Goal: Navigation & Orientation: Find specific page/section

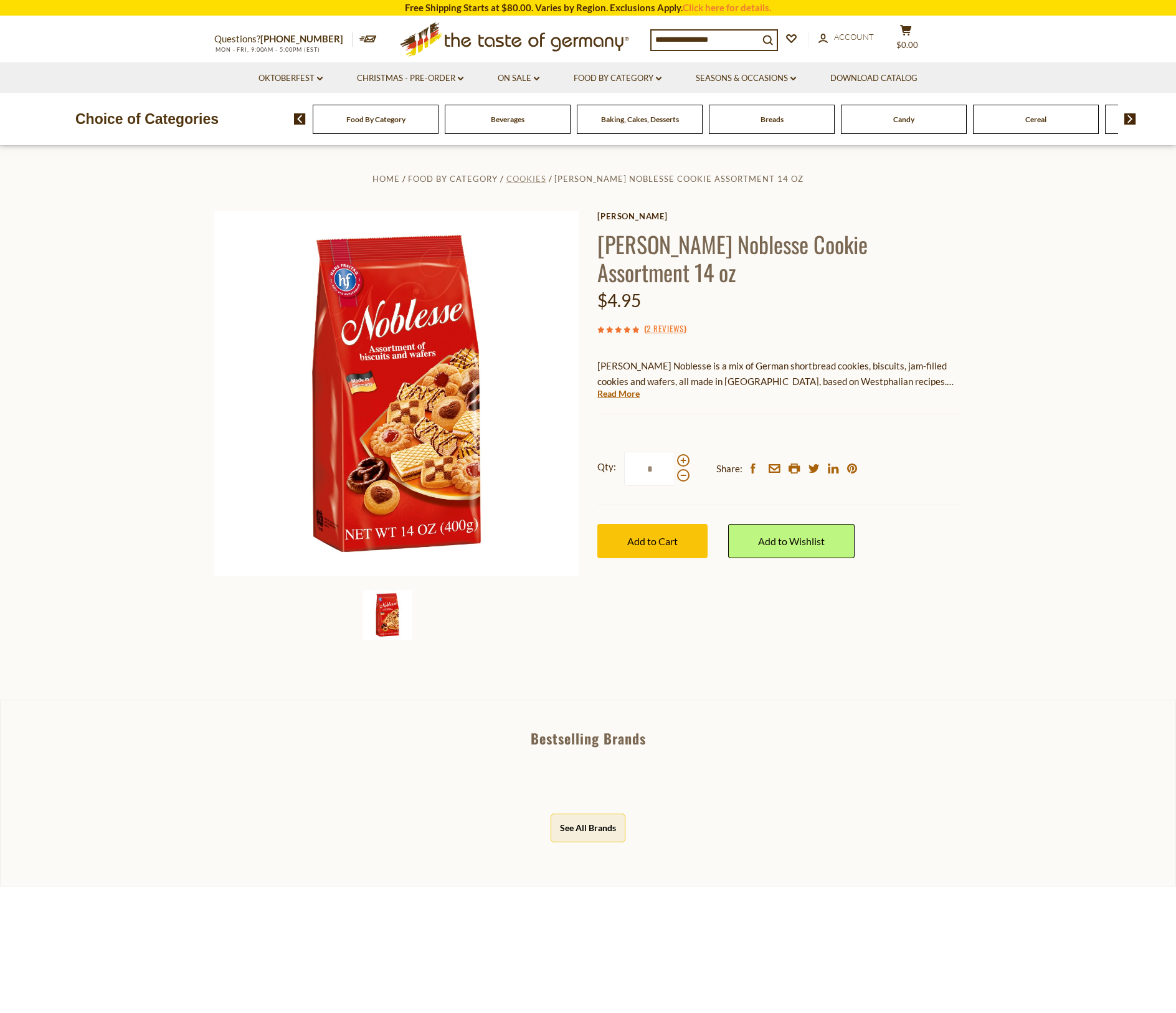
click at [545, 180] on span "Cookies" at bounding box center [526, 178] width 40 height 10
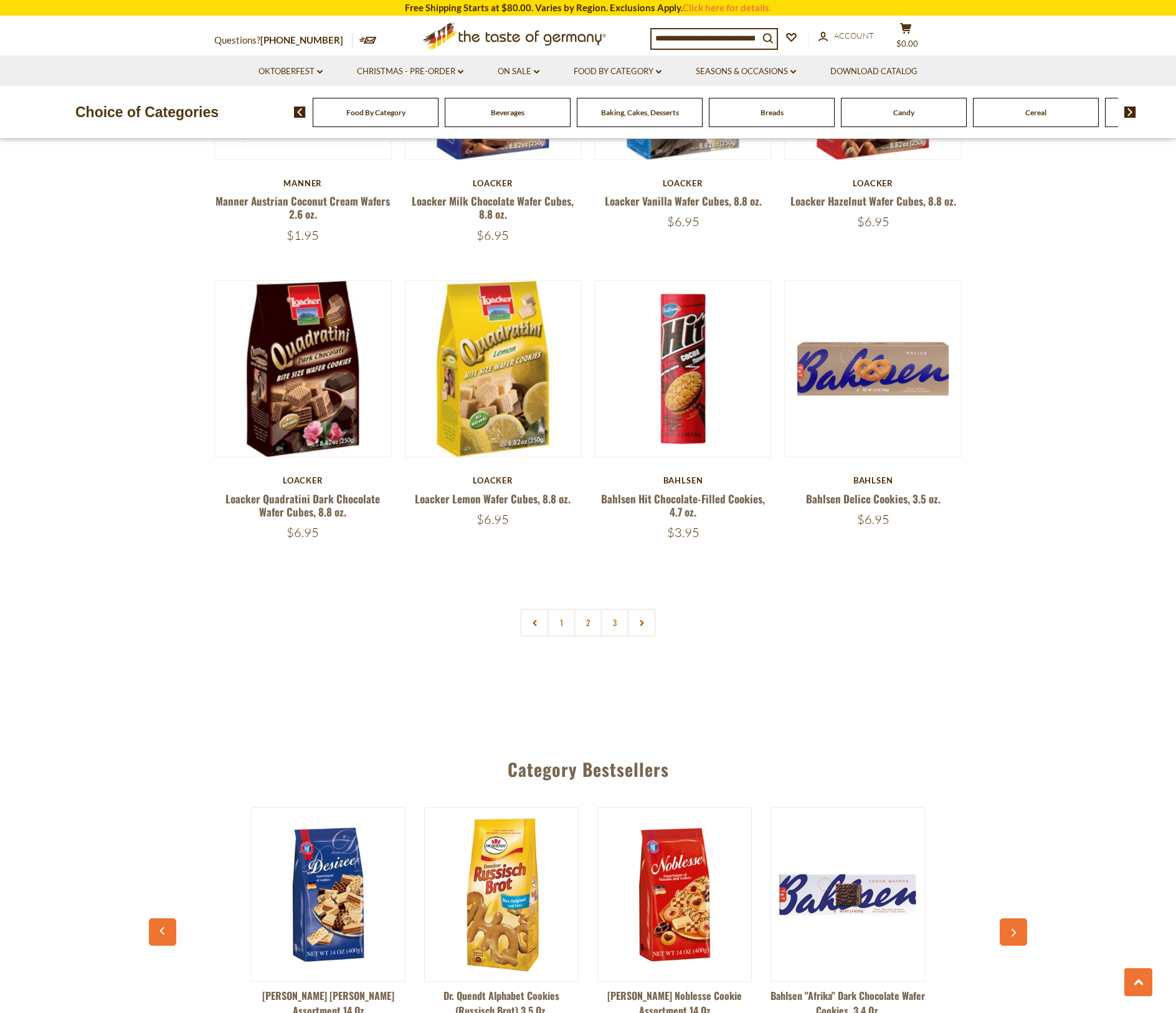
scroll to position [2709, 0]
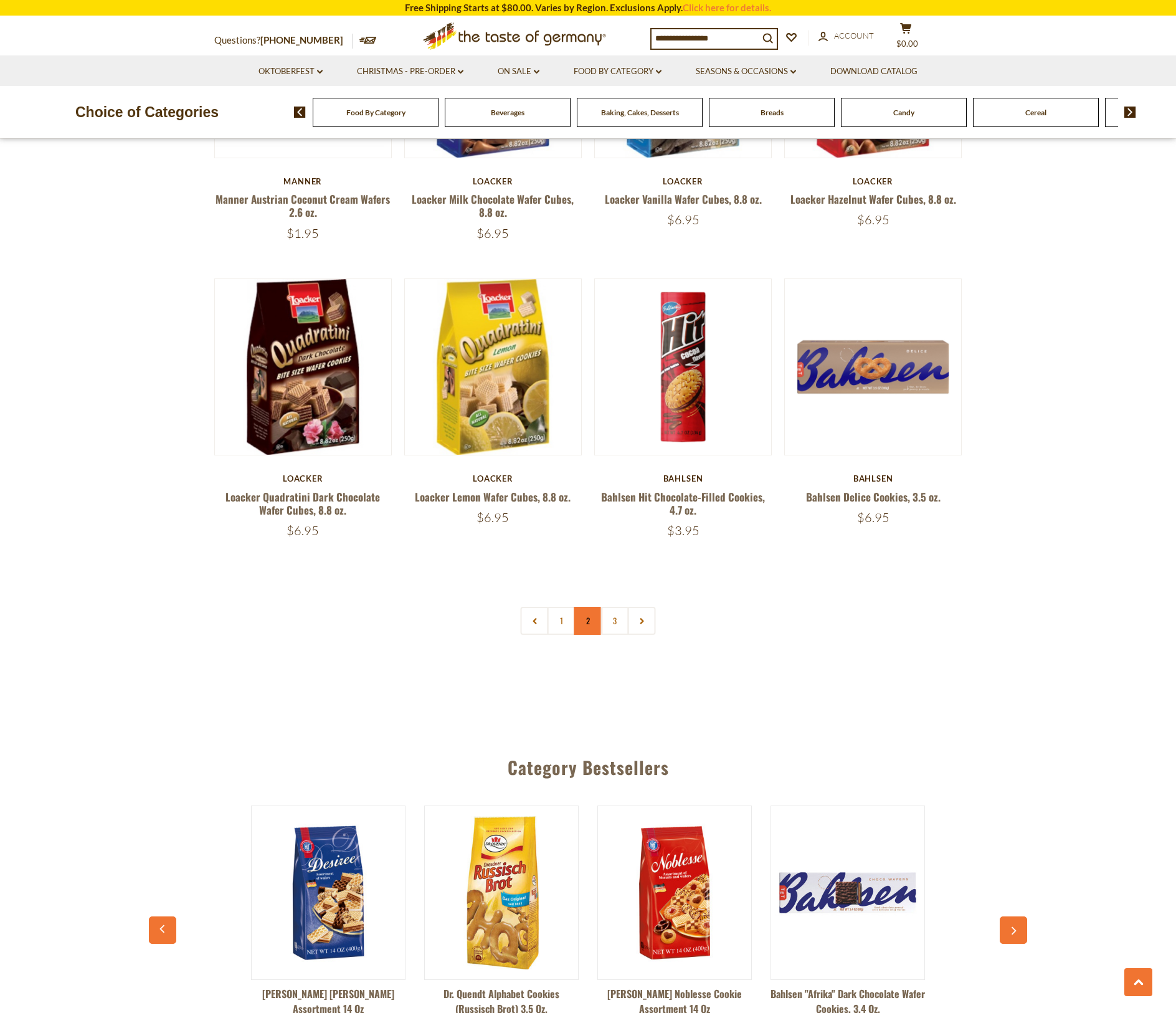
click at [583, 619] on link "2" at bounding box center [588, 620] width 28 height 28
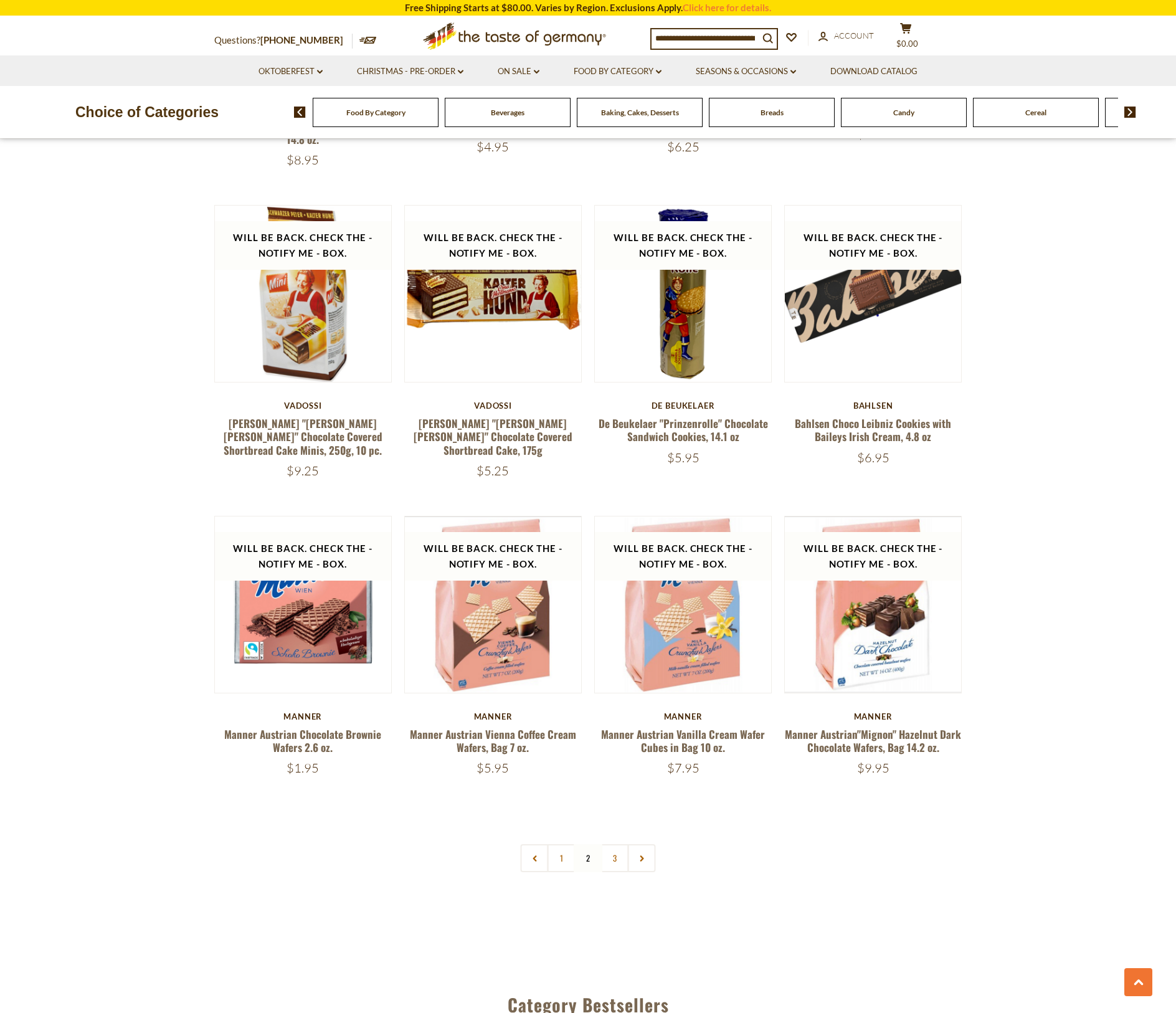
scroll to position [2607, 0]
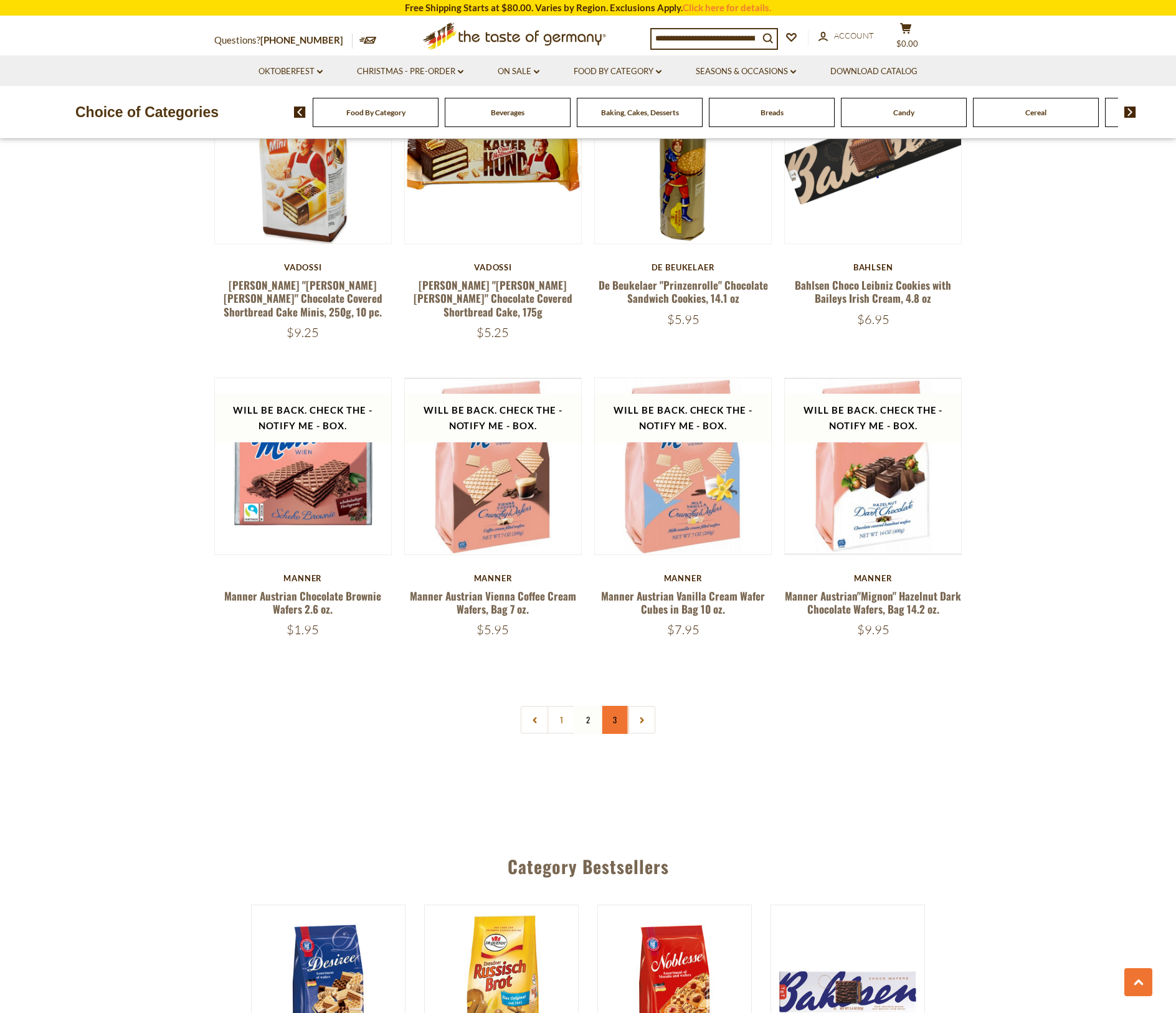
click at [613, 713] on link "3" at bounding box center [615, 719] width 28 height 28
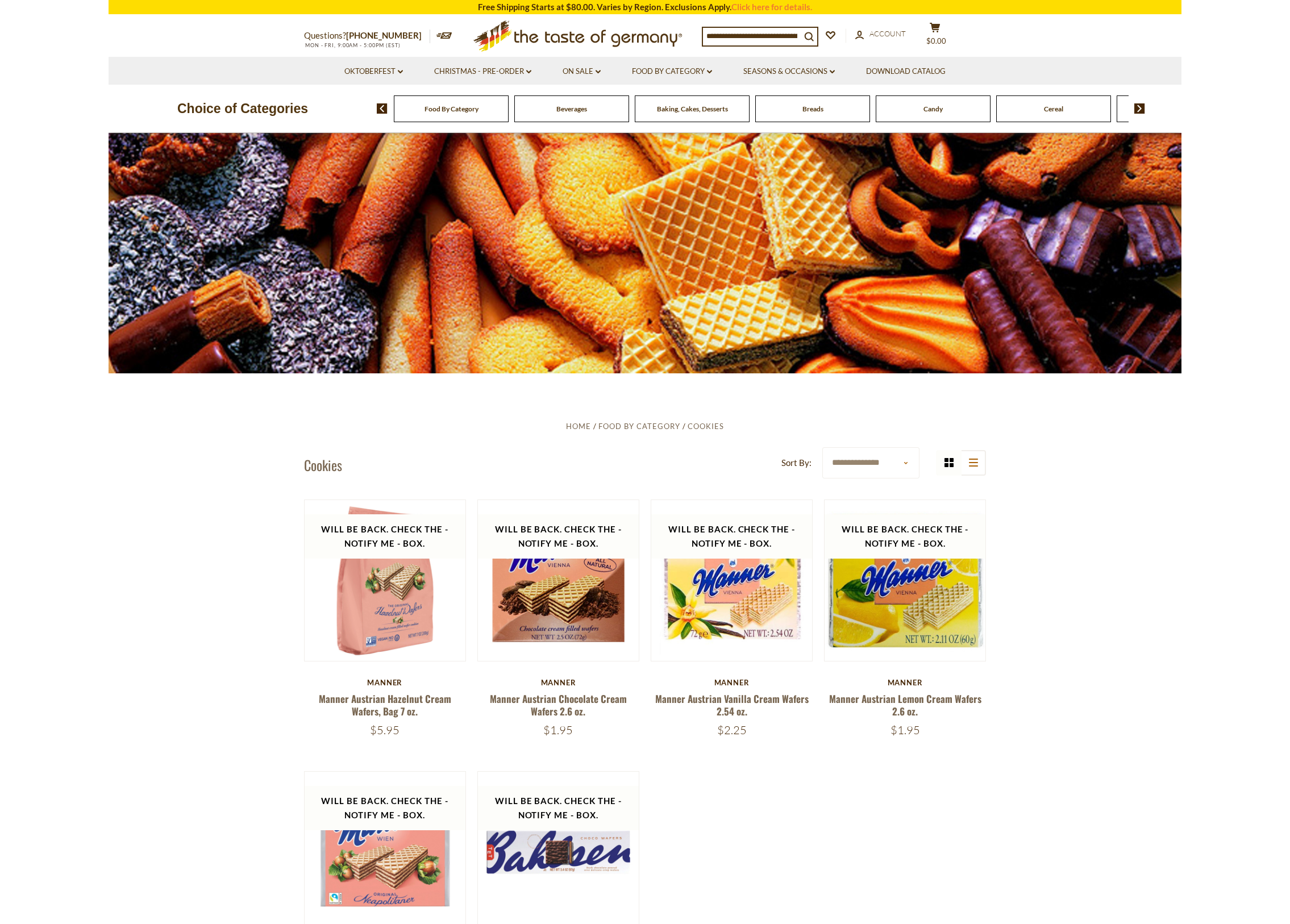
scroll to position [0, 0]
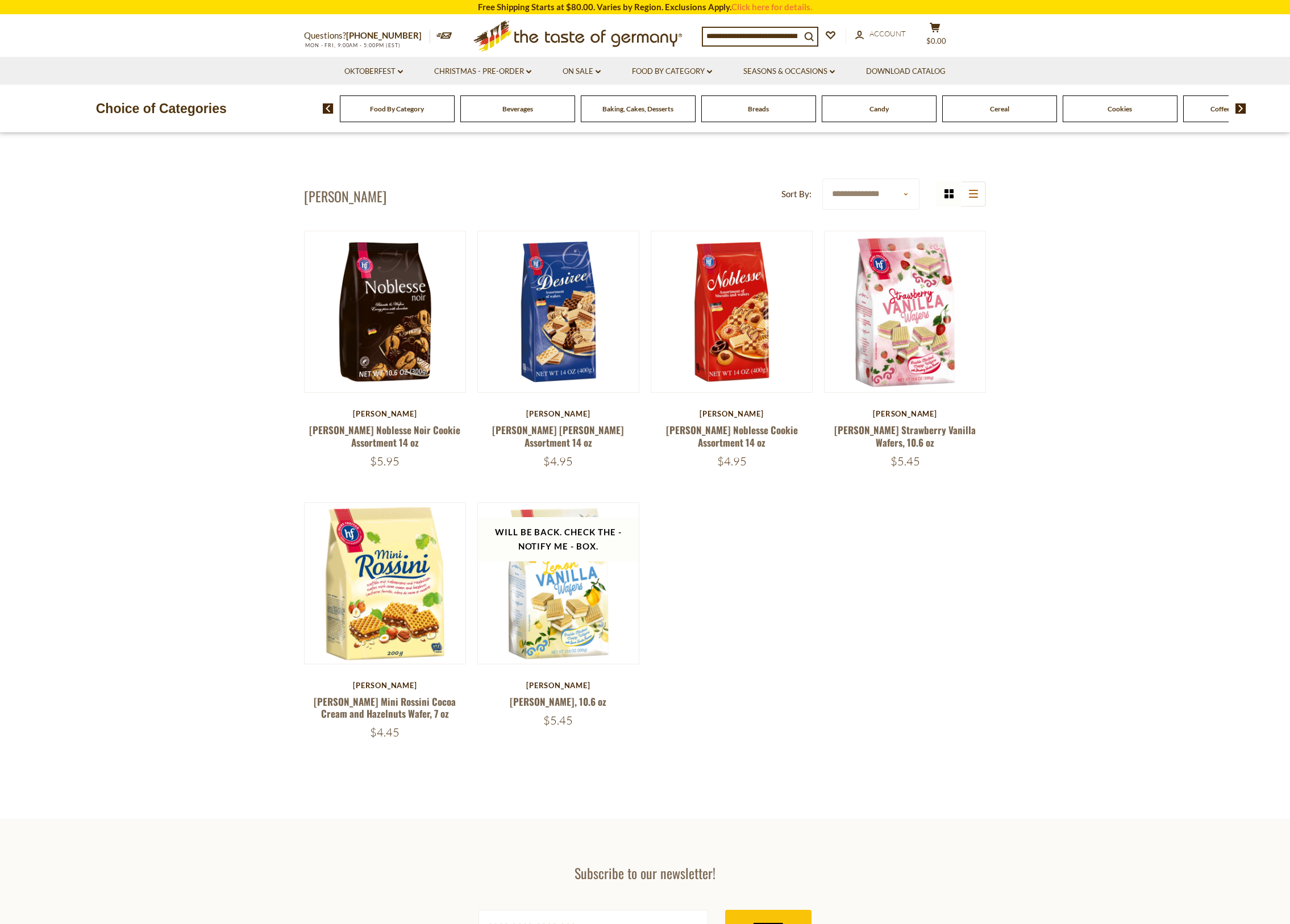
click at [757, 109] on span "Breads" at bounding box center [758, 109] width 21 height 8
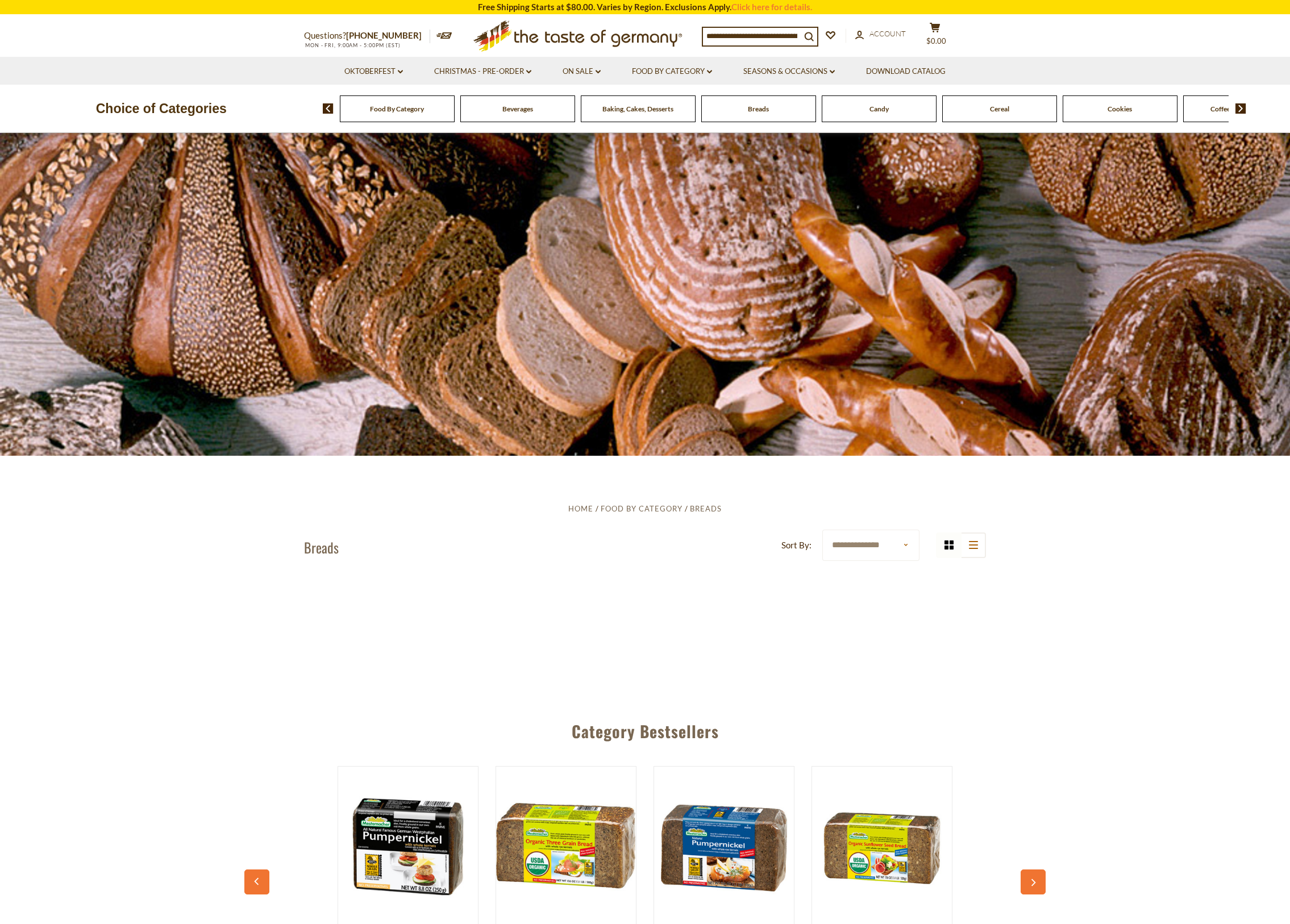
click at [455, 116] on div "Beverages" at bounding box center [397, 109] width 115 height 27
click at [526, 73] on icon "dropdown_arrow" at bounding box center [529, 72] width 5 height 4
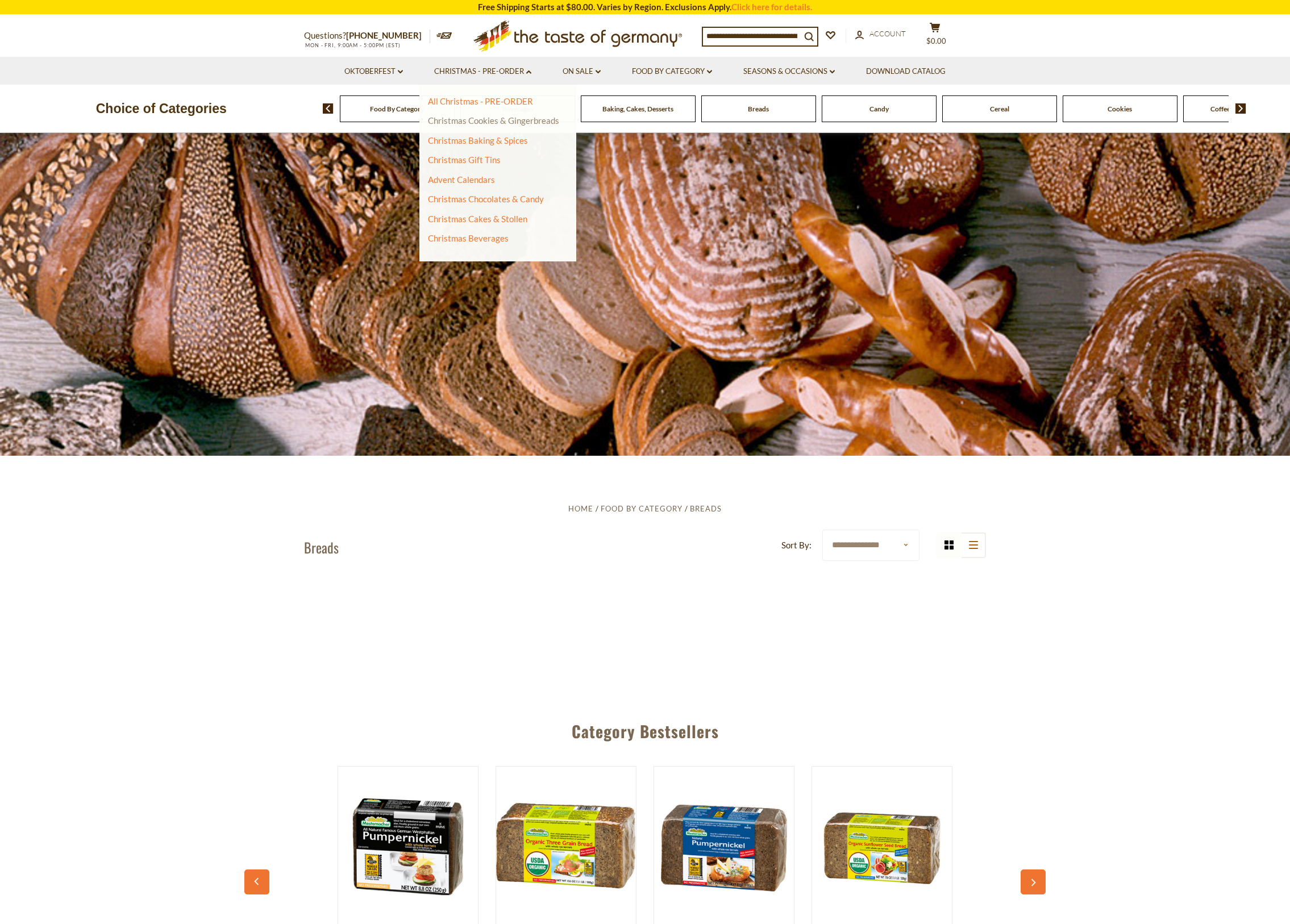
click at [506, 121] on link "Christmas Cookies & Gingerbreads" at bounding box center [493, 120] width 131 height 10
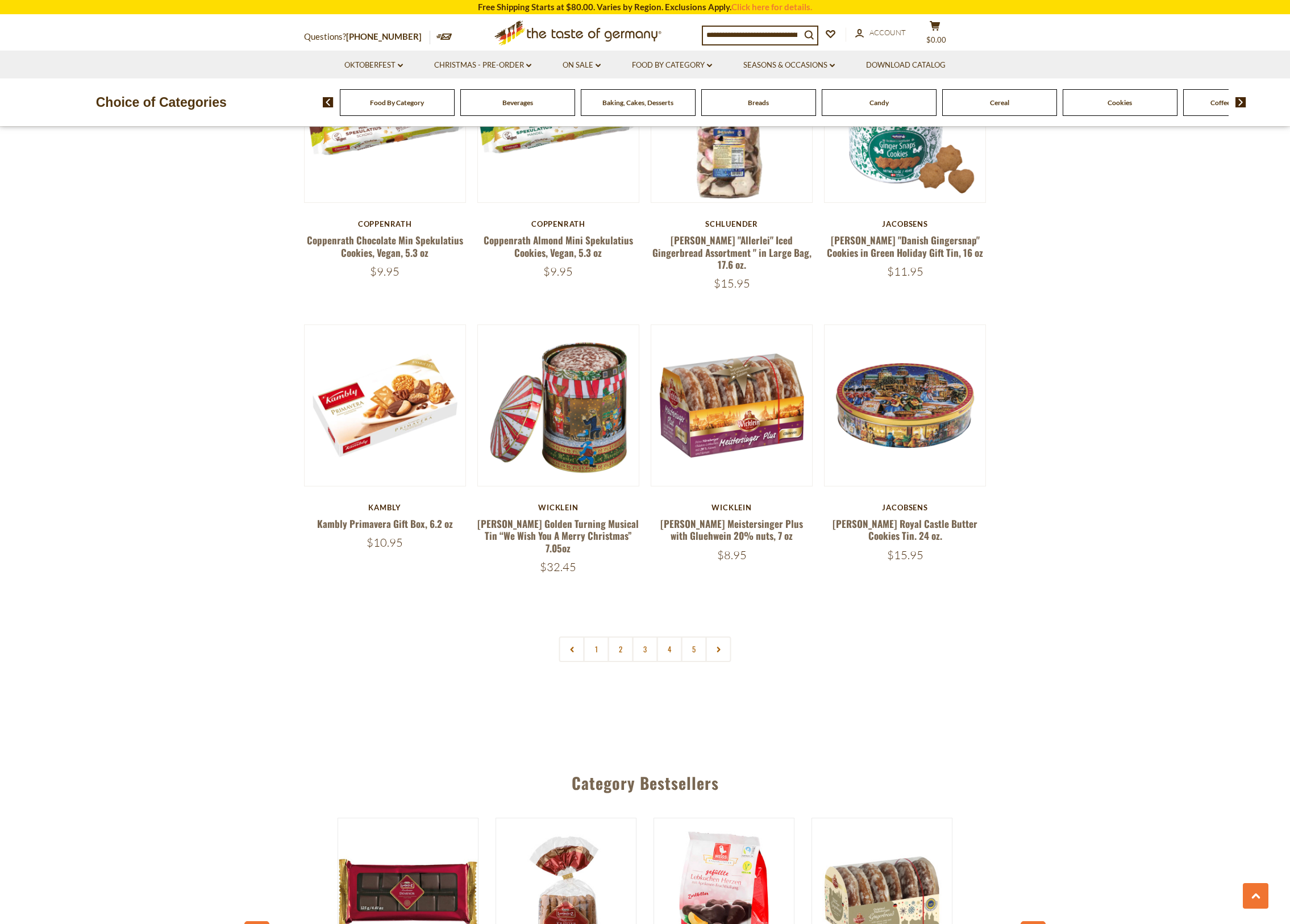
scroll to position [2490, 0]
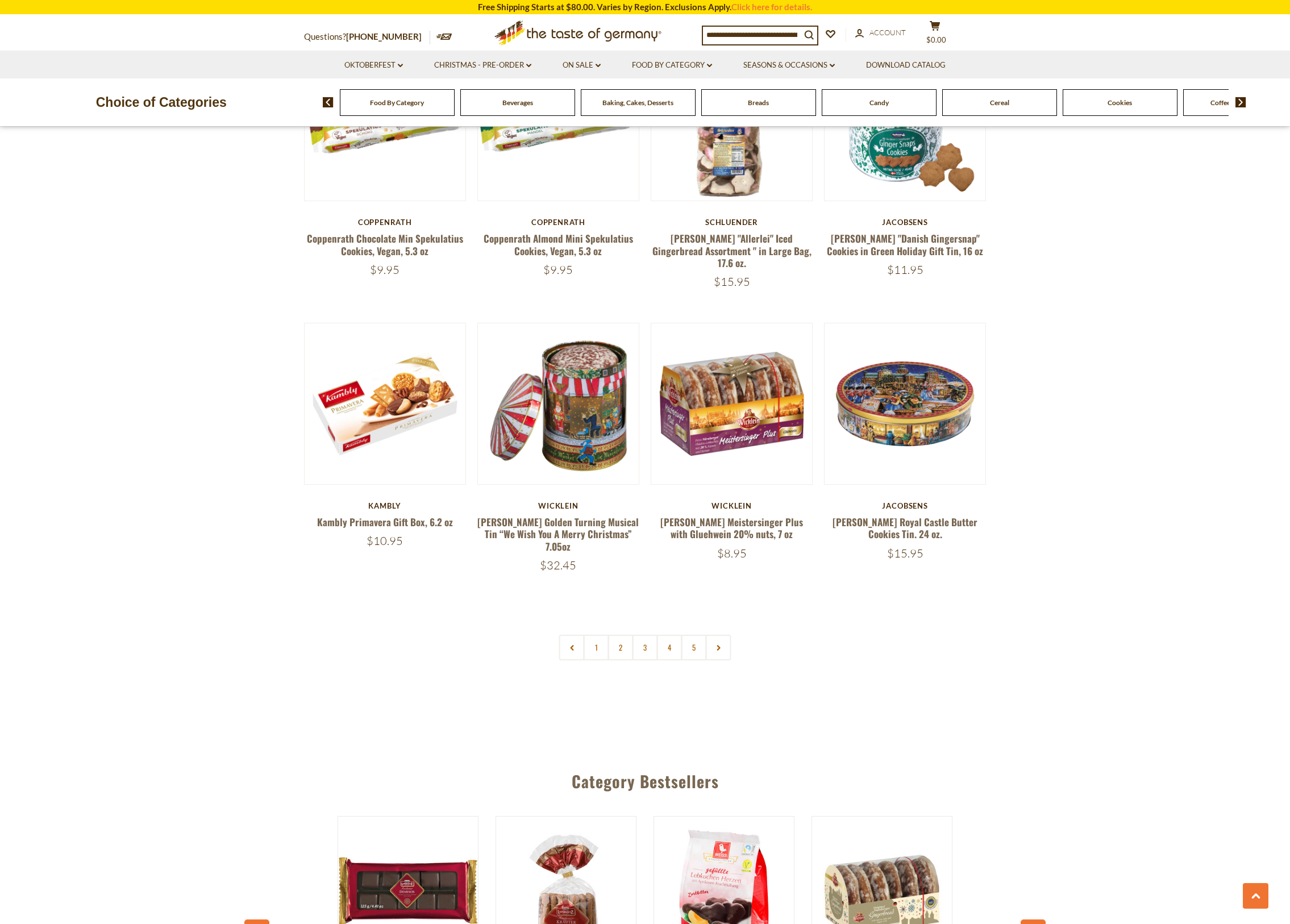
drag, startPoint x: 592, startPoint y: 608, endPoint x: 596, endPoint y: 615, distance: 8.1
click at [592, 635] on link "1" at bounding box center [596, 647] width 25 height 25
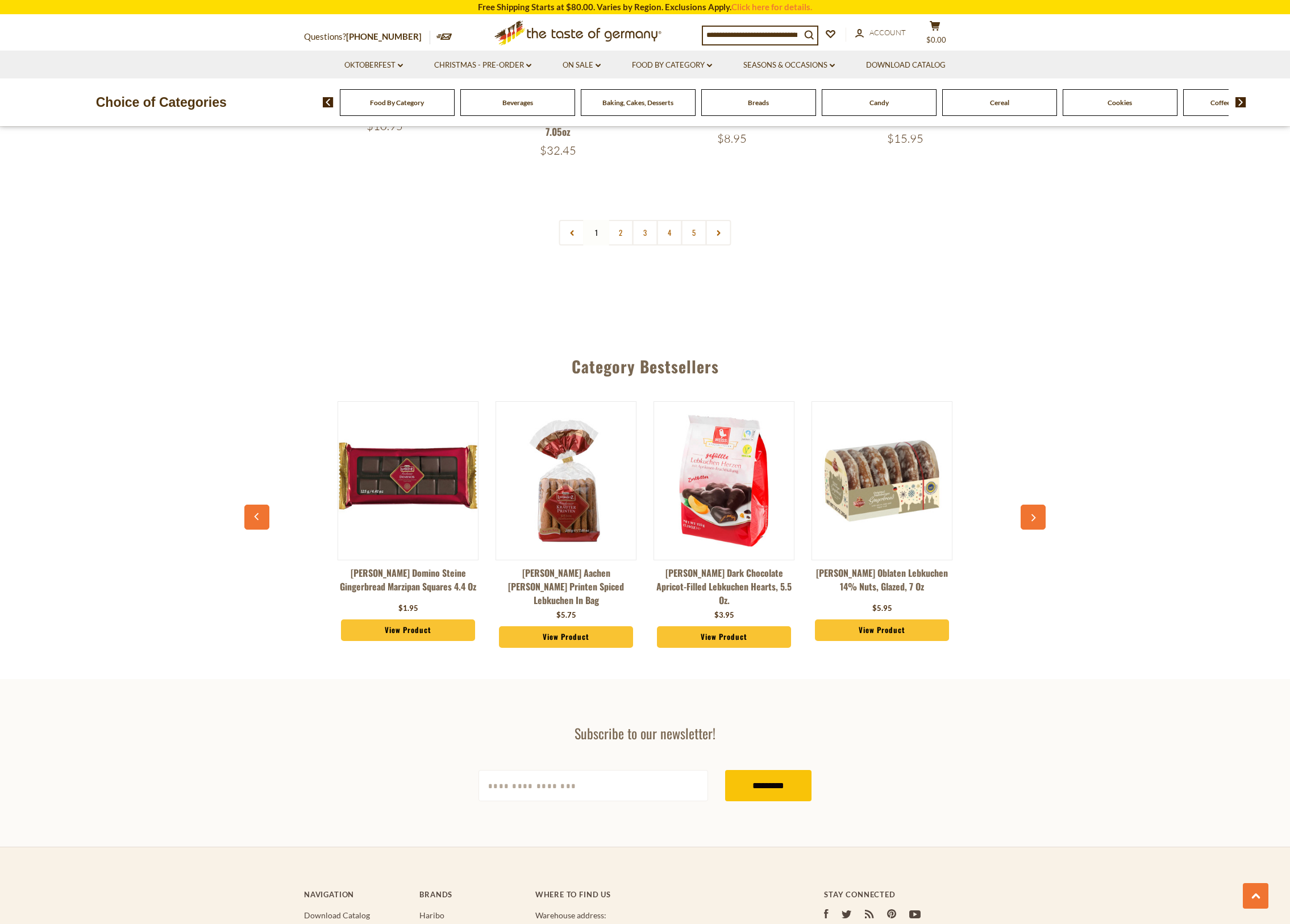
scroll to position [2949, 0]
